Goal: Transaction & Acquisition: Purchase product/service

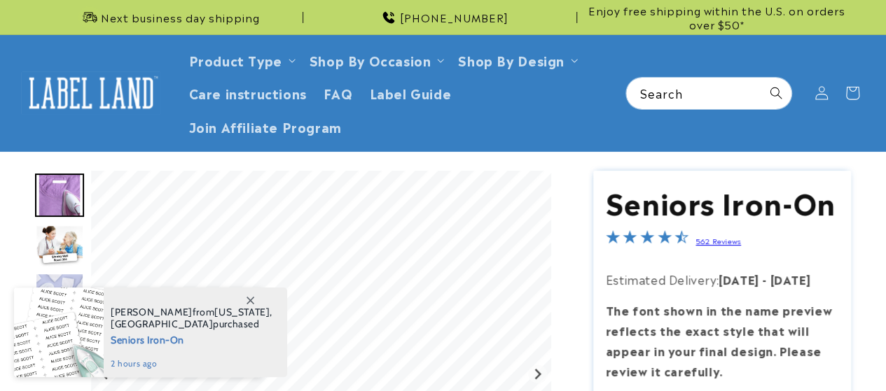
drag, startPoint x: 893, startPoint y: 40, endPoint x: 896, endPoint y: 63, distance: 23.2
click at [885, 63] on html "Skip to content Next business day shipping 732-987-3915 Enjoy free shipping wit…" at bounding box center [443, 195] width 886 height 391
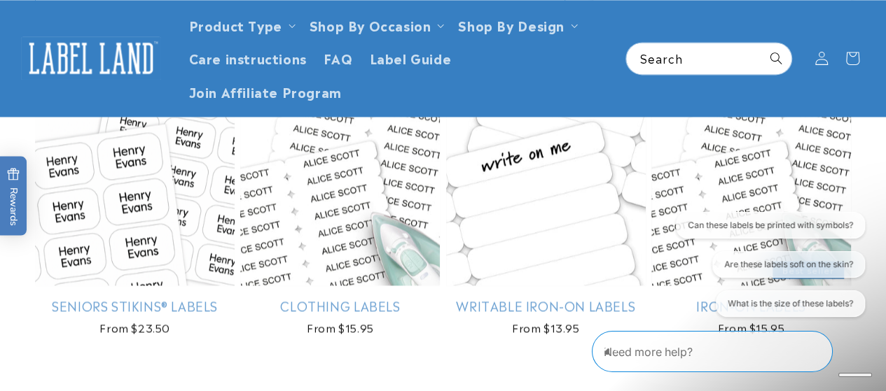
scroll to position [1022, 0]
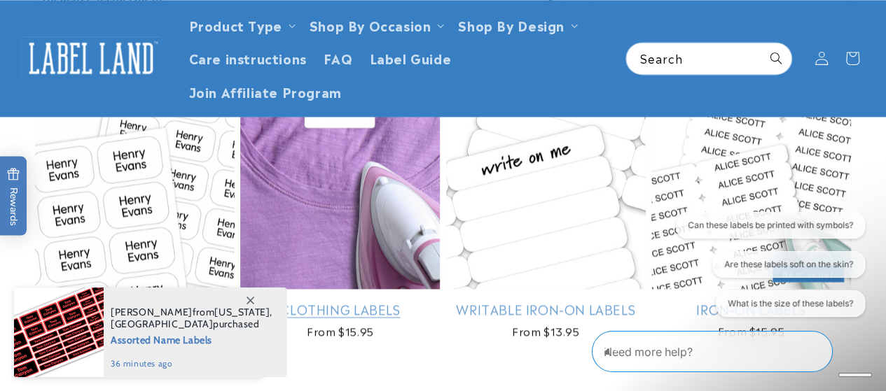
click at [324, 317] on link "Clothing Labels" at bounding box center [340, 309] width 200 height 16
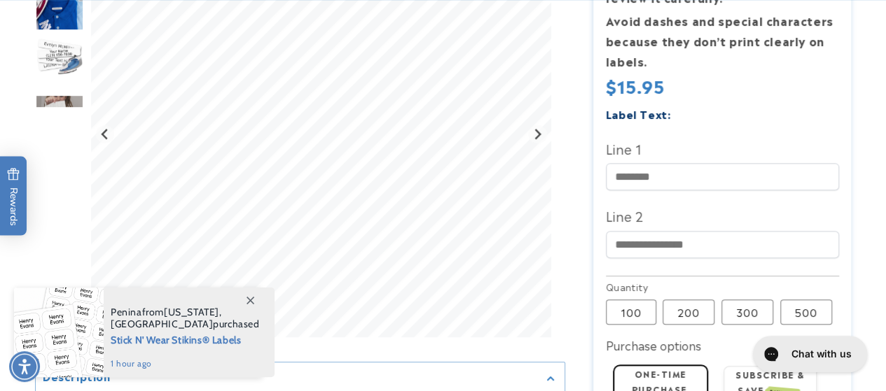
scroll to position [387, 0]
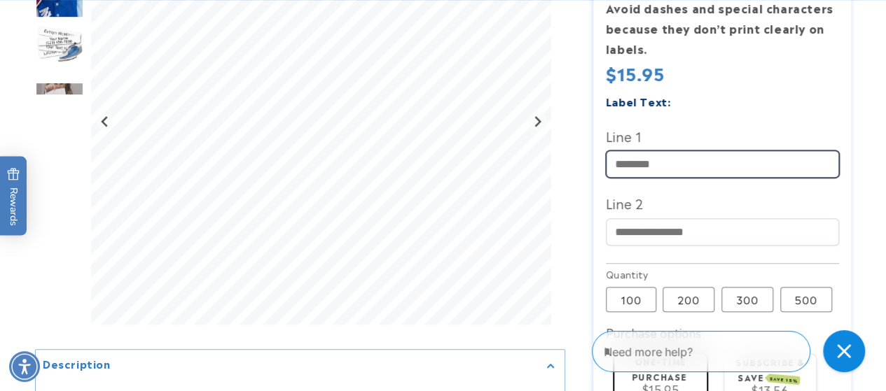
click at [688, 162] on input "Line 1" at bounding box center [722, 164] width 233 height 27
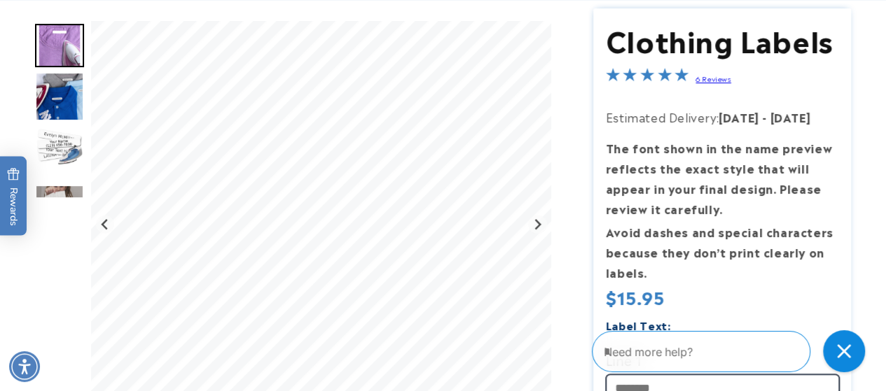
scroll to position [166, 0]
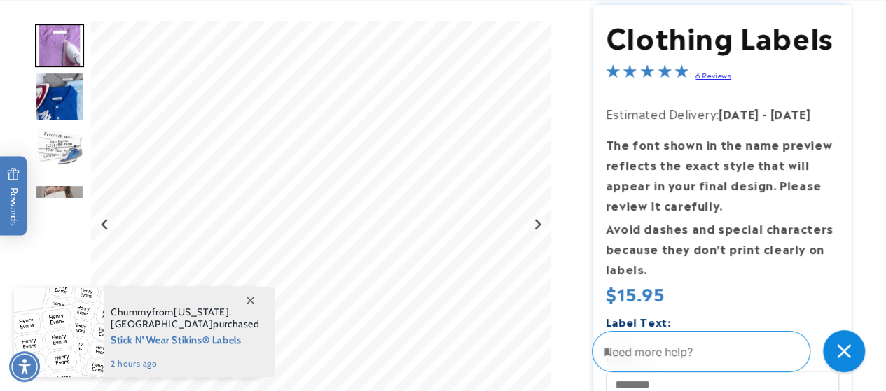
click at [49, 148] on img "Go to slide 3" at bounding box center [59, 147] width 49 height 49
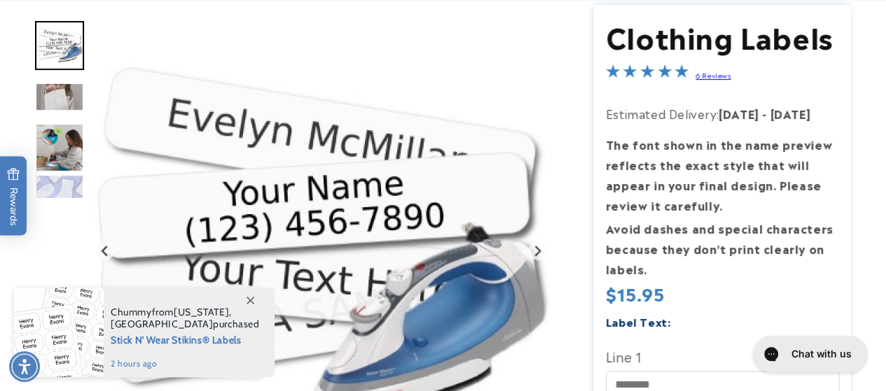
click at [63, 93] on img "Go to slide 4" at bounding box center [59, 96] width 49 height 29
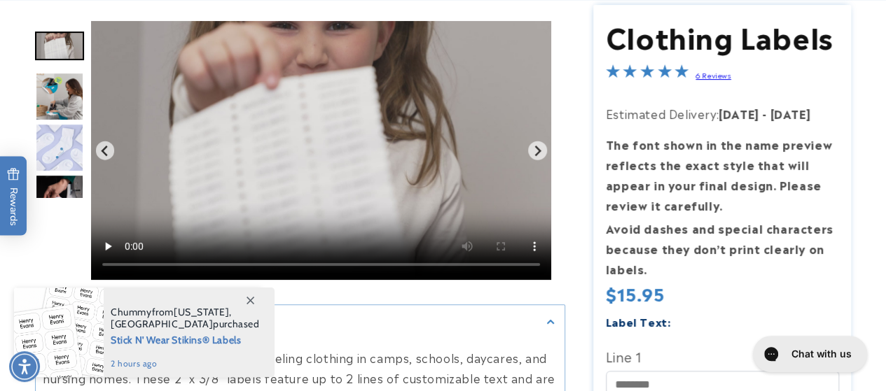
click at [63, 181] on img "Go to slide 7" at bounding box center [59, 198] width 49 height 49
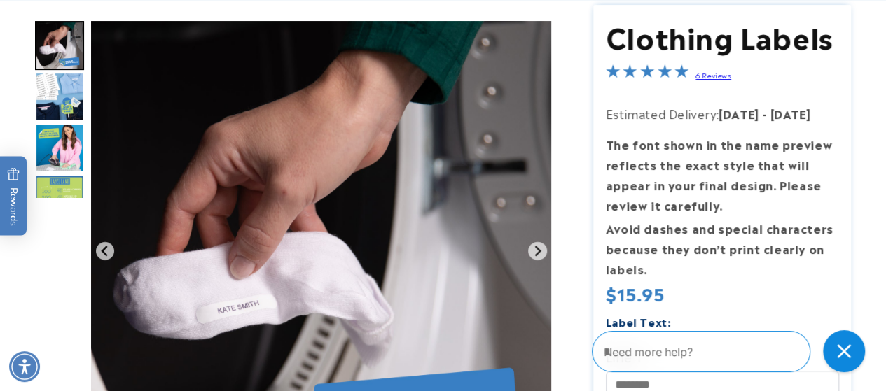
click at [62, 49] on img "Go to slide 7" at bounding box center [59, 45] width 49 height 49
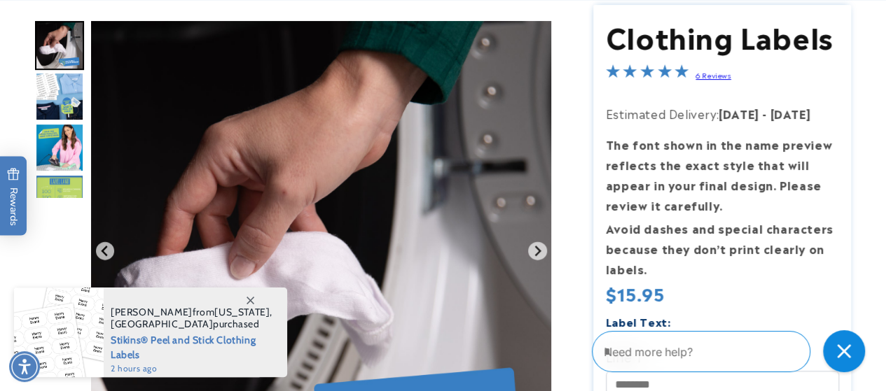
click at [62, 49] on img "Go to slide 7" at bounding box center [59, 45] width 49 height 49
click at [62, 146] on img "Go to slide 9" at bounding box center [59, 147] width 49 height 49
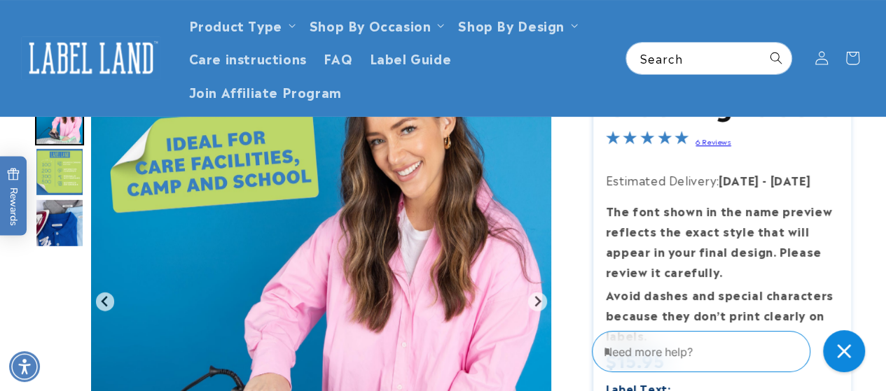
scroll to position [60, 0]
